Goal: Book appointment/travel/reservation

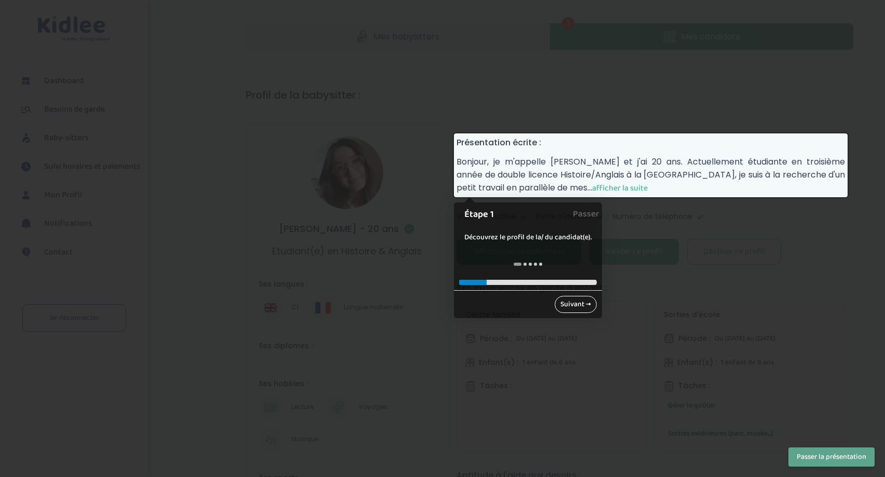
click at [574, 301] on link "Suivant →" at bounding box center [576, 304] width 42 height 17
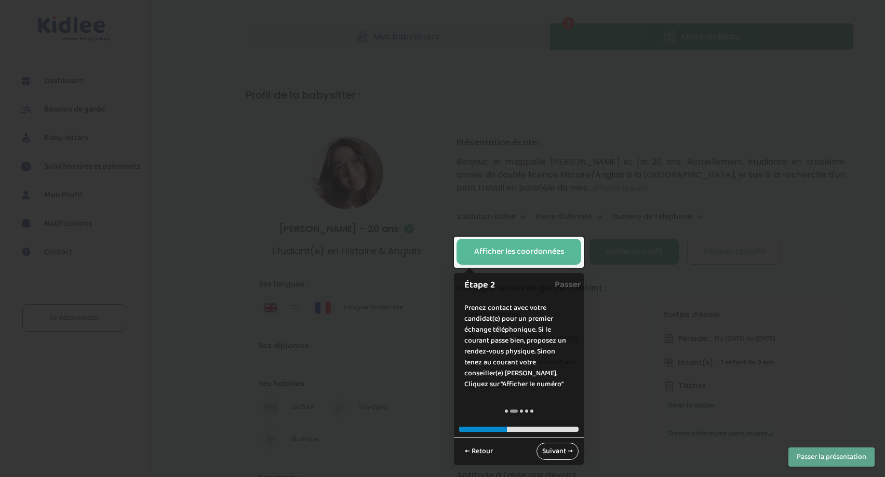
click at [560, 448] on link "Suivant →" at bounding box center [557, 451] width 42 height 17
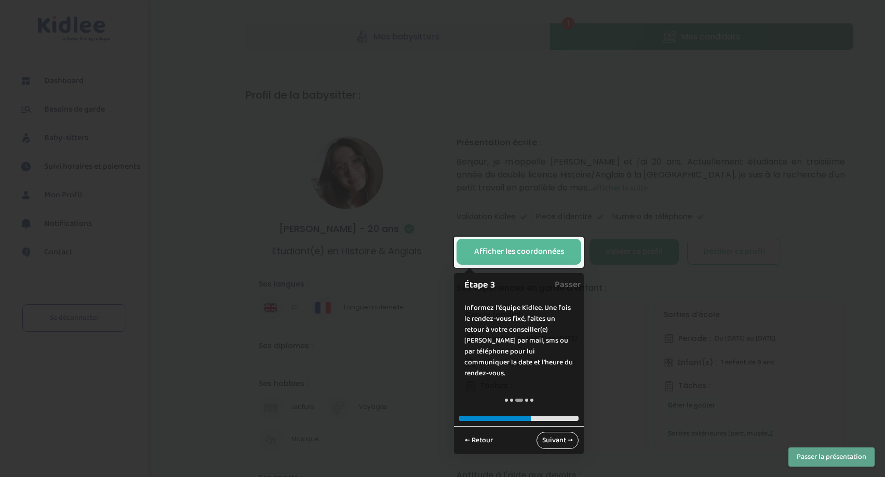
click at [555, 432] on link "Suivant →" at bounding box center [557, 440] width 42 height 17
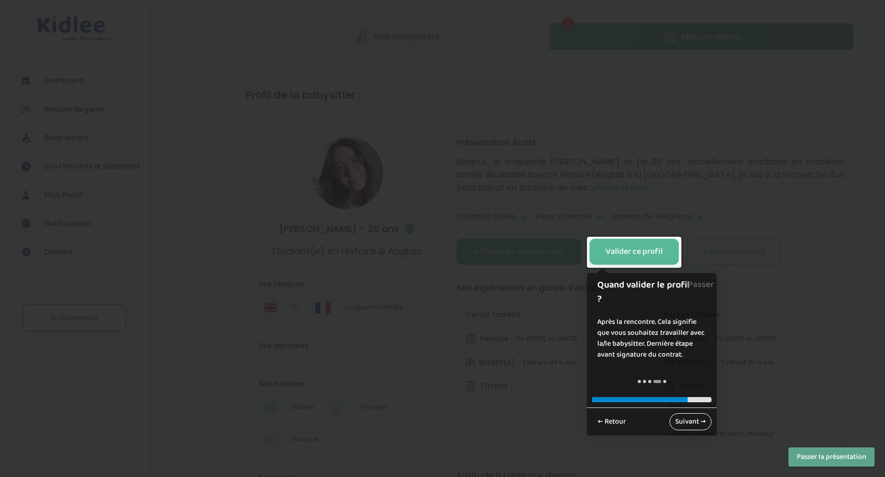
click at [685, 413] on link "Suivant →" at bounding box center [690, 421] width 42 height 17
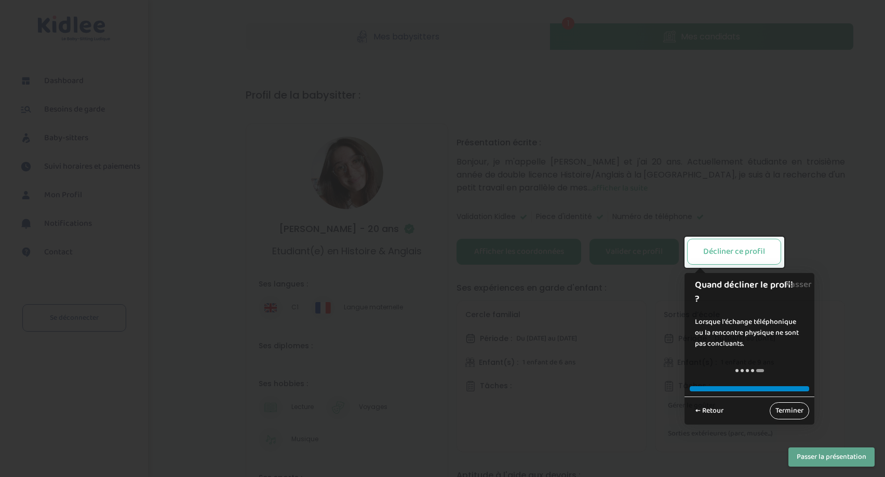
click at [791, 412] on link "Terminer" at bounding box center [788, 410] width 39 height 17
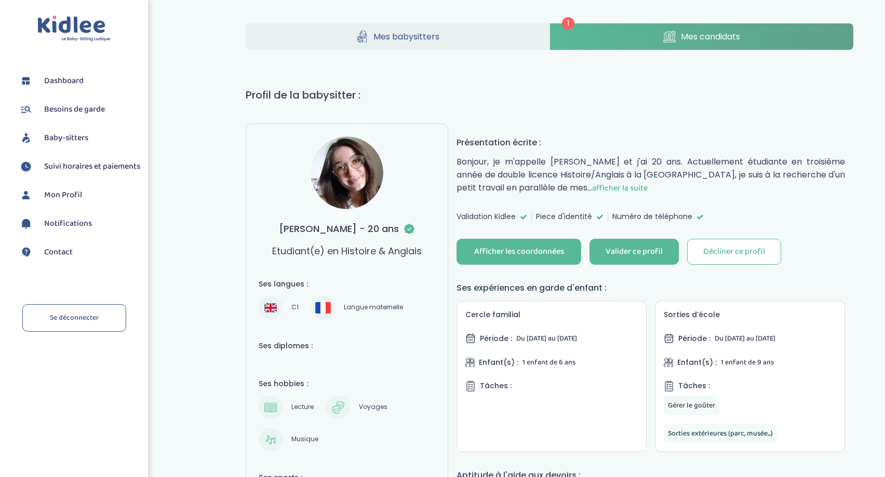
click at [647, 187] on span "afficher la suite" at bounding box center [620, 188] width 56 height 13
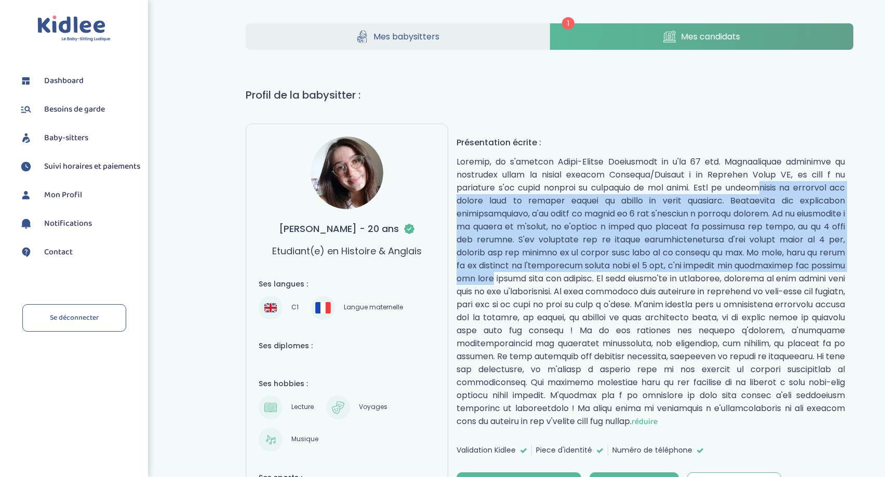
drag, startPoint x: 695, startPoint y: 184, endPoint x: 746, endPoint y: 269, distance: 99.6
click at [746, 269] on p "réduire" at bounding box center [650, 291] width 388 height 273
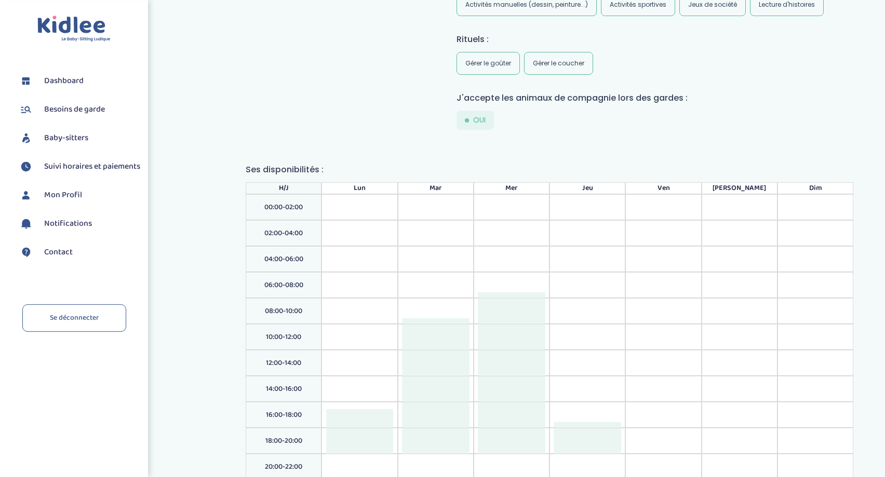
scroll to position [1084, 0]
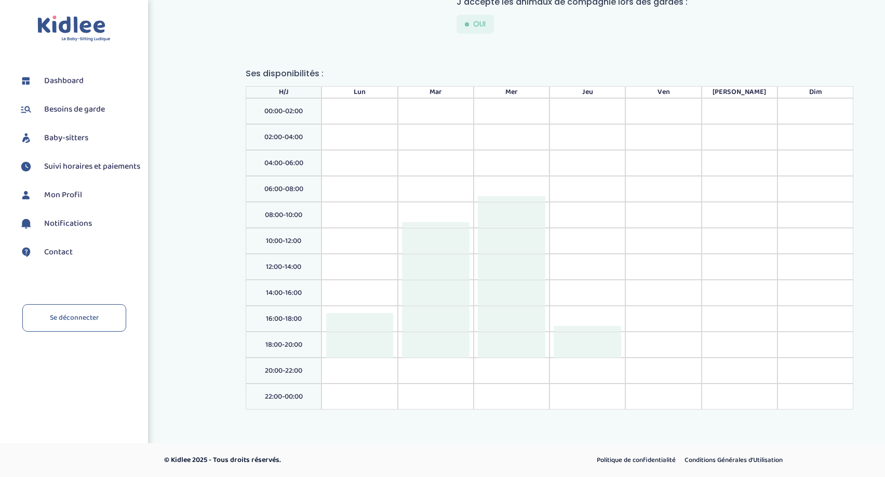
click at [591, 329] on div at bounding box center [586, 329] width 67 height 7
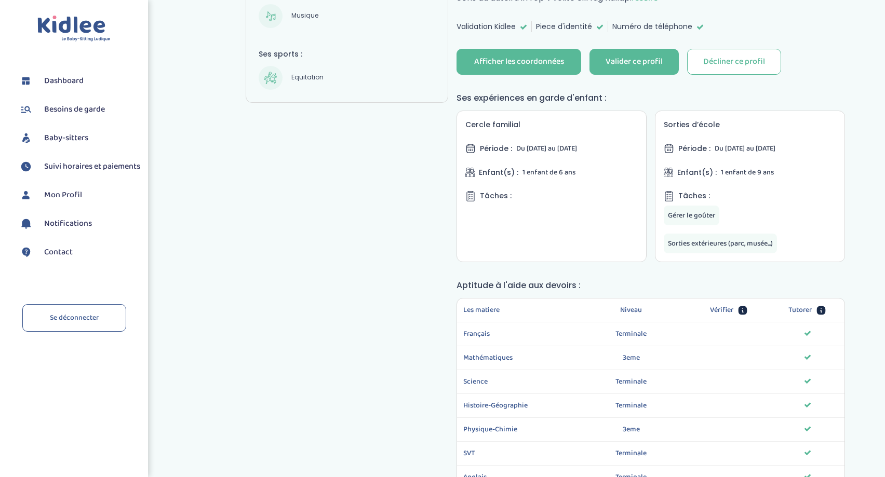
scroll to position [688, 0]
